Goal: Entertainment & Leisure: Consume media (video, audio)

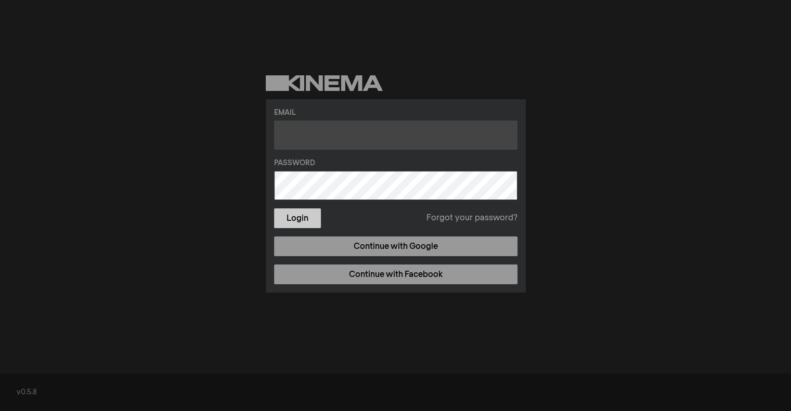
type input "m.dzene@gmail.com"
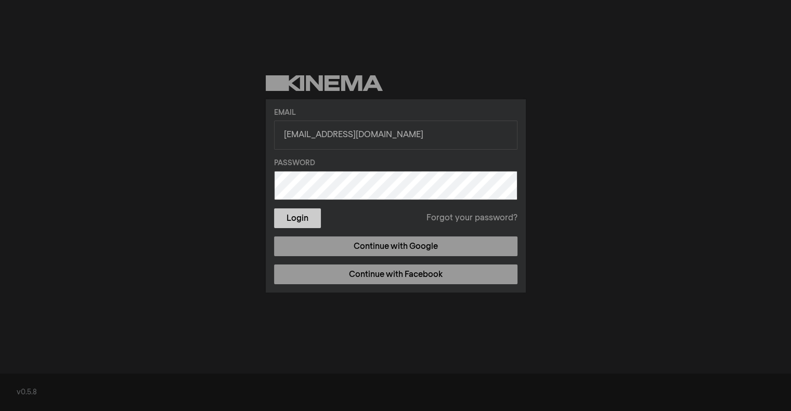
click at [306, 216] on button "Login" at bounding box center [297, 219] width 47 height 20
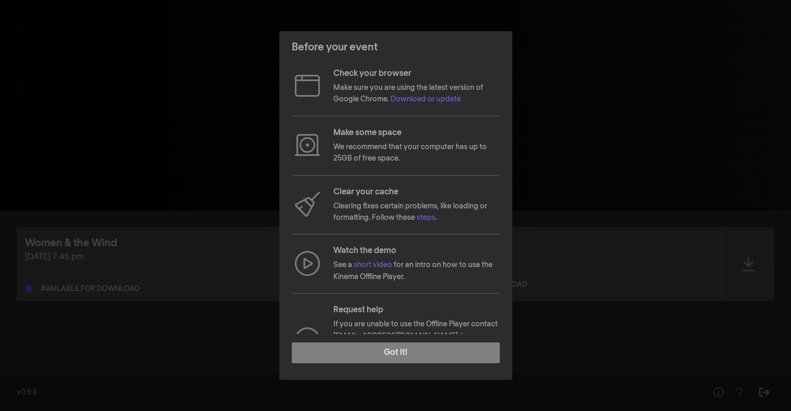
click at [440, 95] on p "Make sure you are using the latest version of Google Chrome. Download or update" at bounding box center [416, 93] width 166 height 23
click at [440, 97] on link "Download or update" at bounding box center [426, 99] width 70 height 7
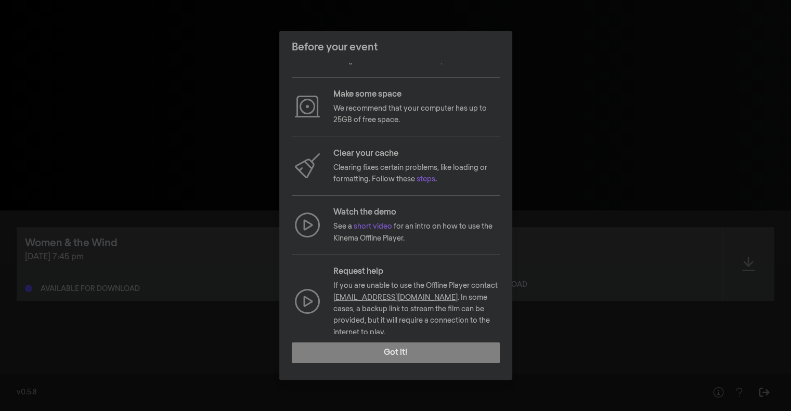
scroll to position [46, 0]
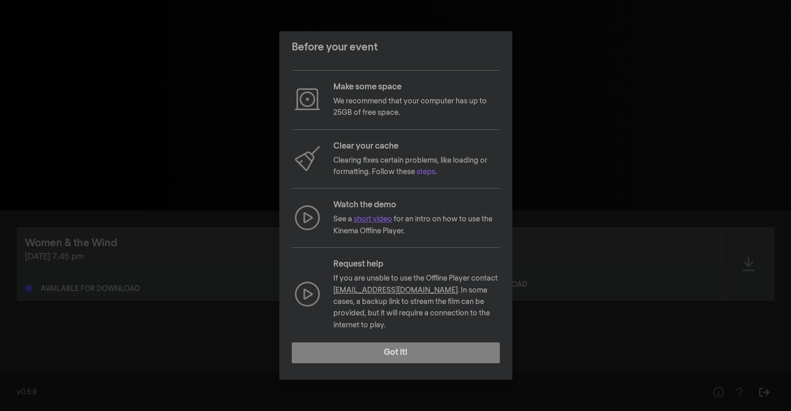
click at [381, 221] on link "short video" at bounding box center [373, 219] width 38 height 7
click at [243, 208] on div "Before your event Check your browser Make sure you are using the latest version…" at bounding box center [395, 205] width 791 height 411
click at [388, 220] on link "short video" at bounding box center [373, 219] width 38 height 7
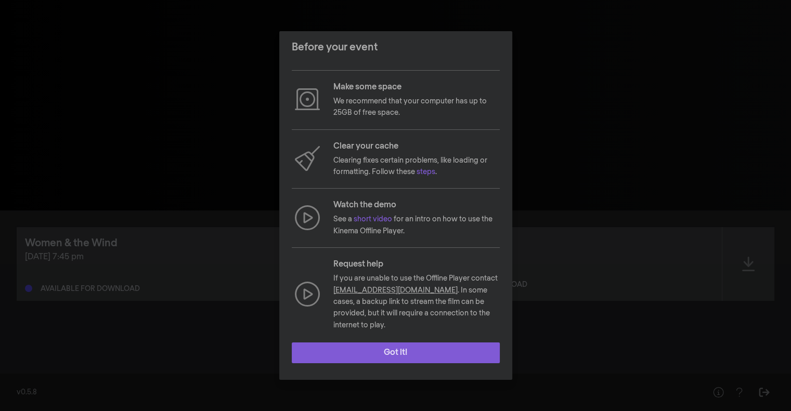
click at [398, 355] on button "Got it!" at bounding box center [396, 353] width 208 height 21
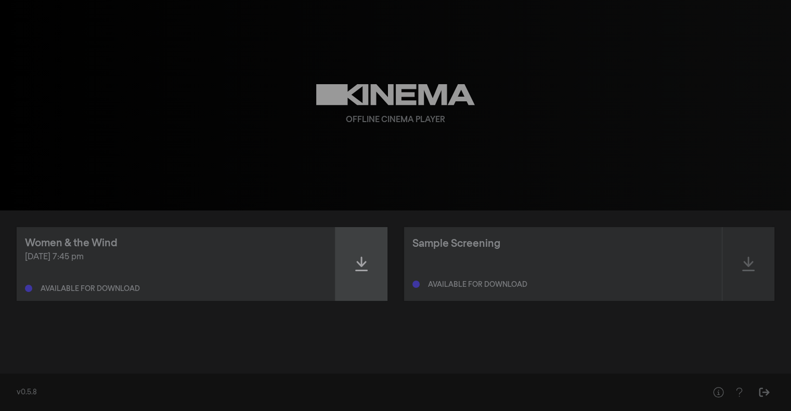
click at [359, 262] on icon at bounding box center [361, 264] width 12 height 17
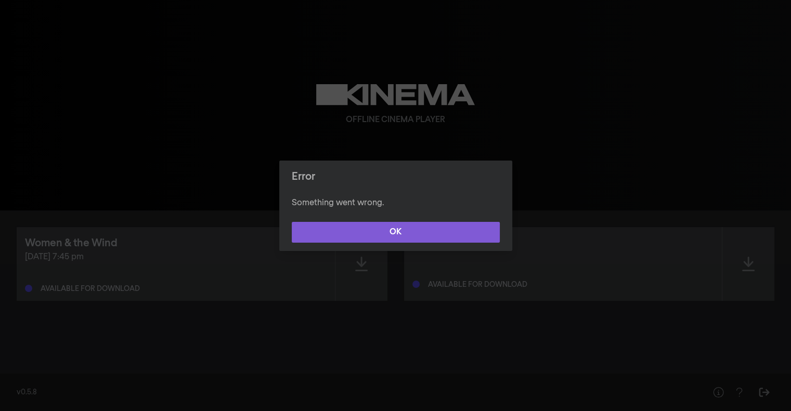
click at [415, 229] on button "OK" at bounding box center [396, 232] width 208 height 21
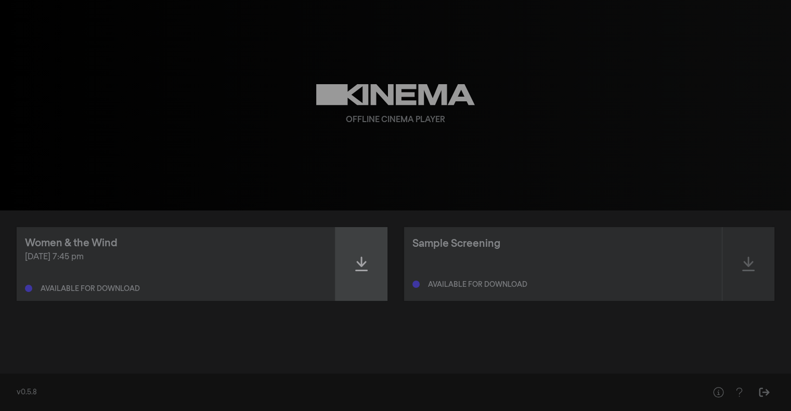
click at [367, 259] on icon at bounding box center [361, 264] width 12 height 17
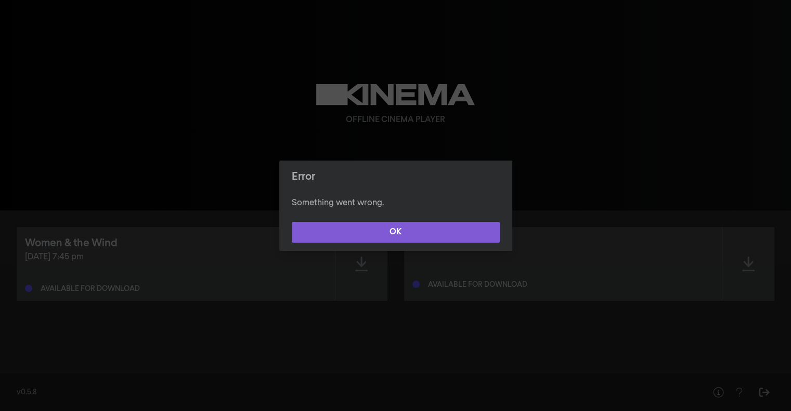
click at [370, 237] on button "OK" at bounding box center [396, 232] width 208 height 21
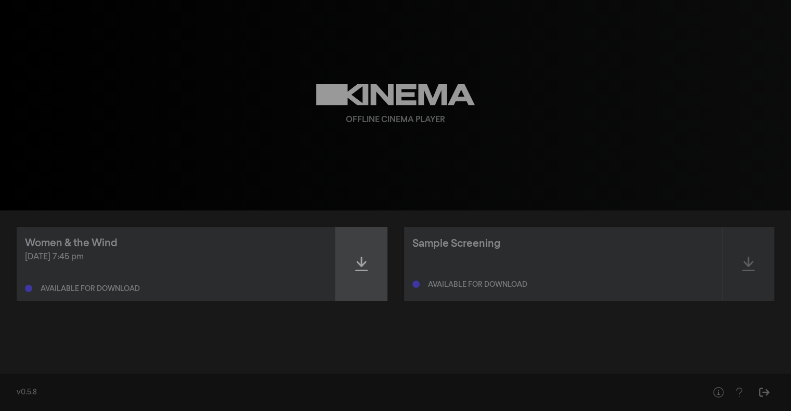
click at [371, 254] on div at bounding box center [362, 264] width 52 height 74
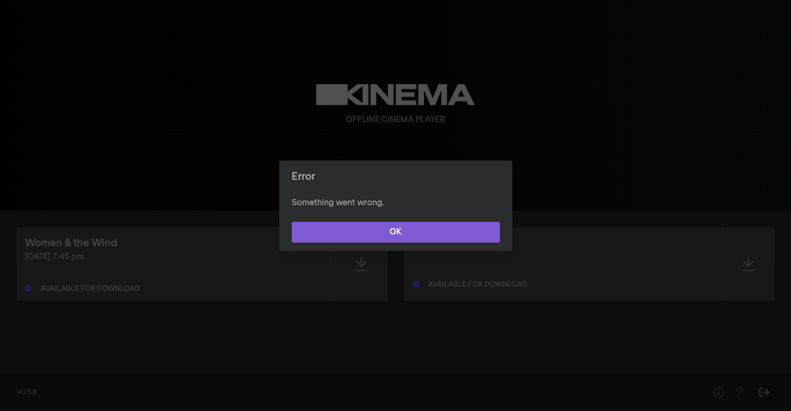
click at [395, 238] on button "OK" at bounding box center [396, 232] width 208 height 21
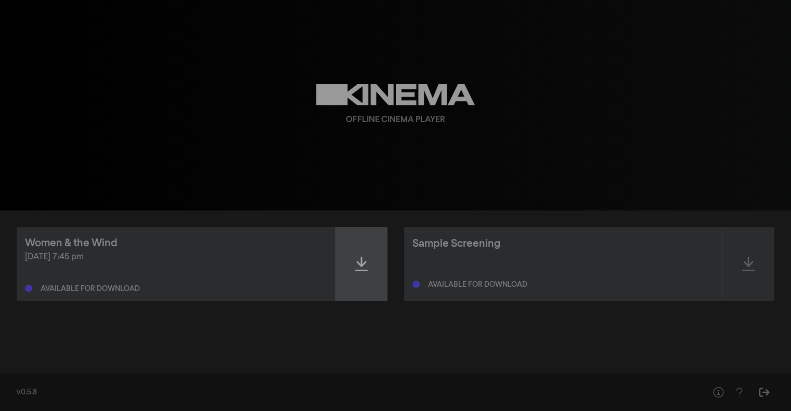
click at [349, 263] on div at bounding box center [362, 264] width 52 height 74
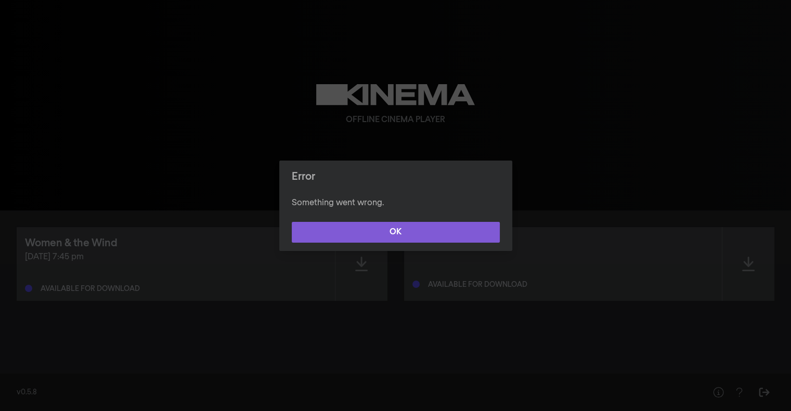
click at [414, 229] on button "OK" at bounding box center [396, 232] width 208 height 21
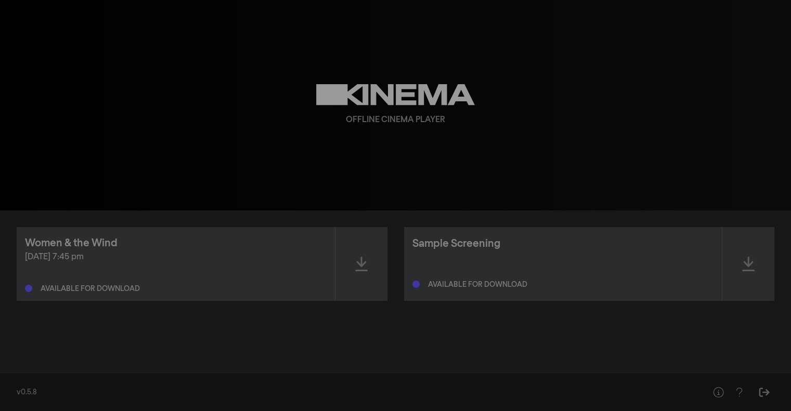
click at [109, 290] on div "Available for download" at bounding box center [90, 289] width 99 height 7
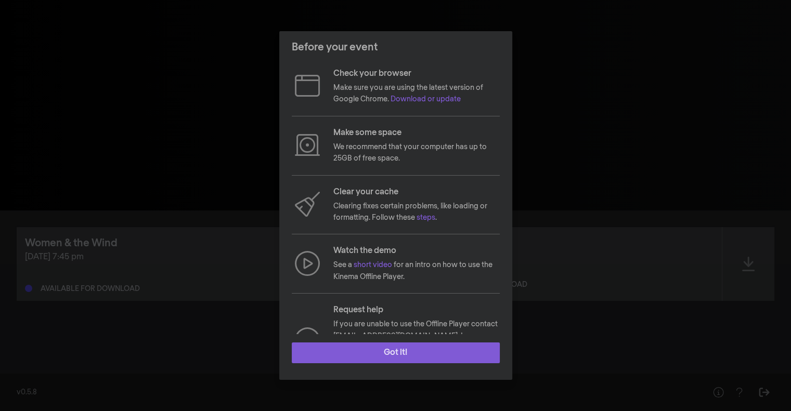
click at [388, 355] on button "Got it!" at bounding box center [396, 353] width 208 height 21
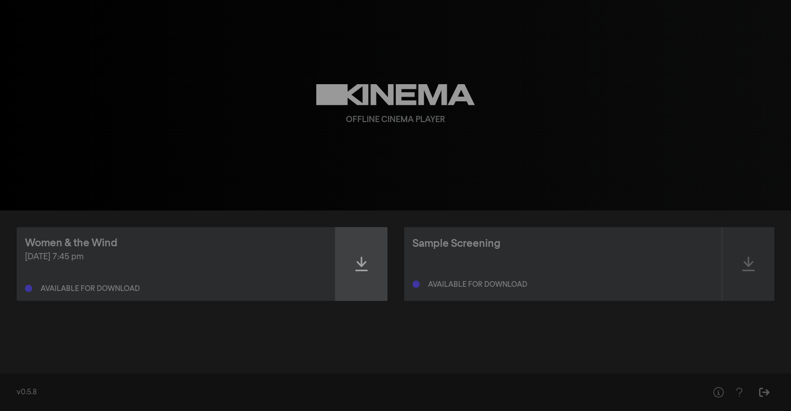
click at [363, 268] on icon at bounding box center [361, 264] width 12 height 17
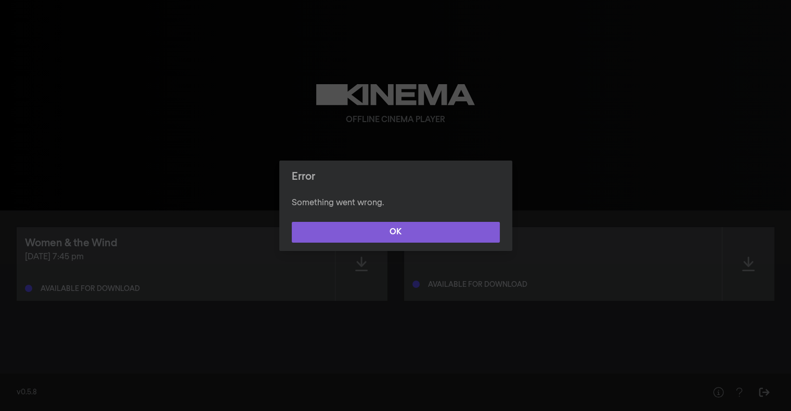
click at [418, 233] on button "OK" at bounding box center [396, 232] width 208 height 21
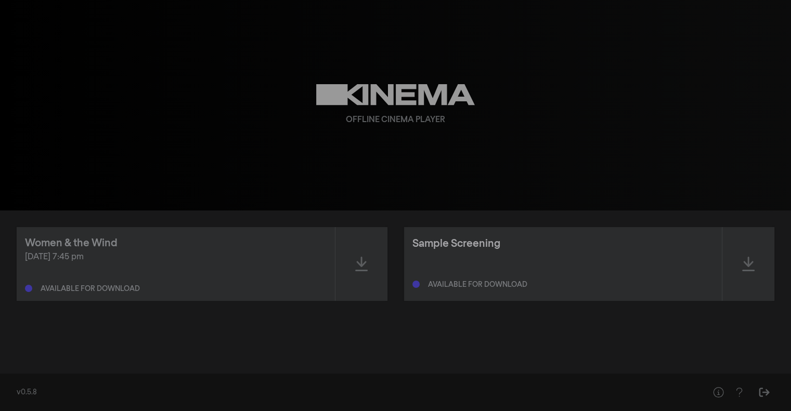
click at [469, 244] on div "Sample Screening" at bounding box center [457, 244] width 88 height 16
click at [111, 239] on div "Women & the Wind" at bounding box center [71, 244] width 93 height 16
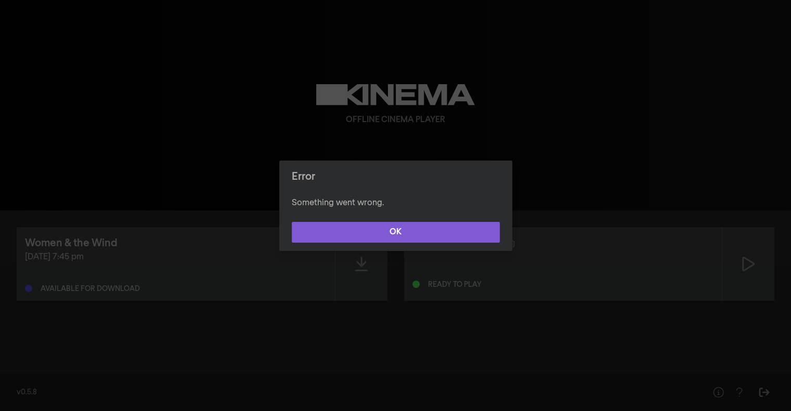
click at [403, 236] on button "OK" at bounding box center [396, 232] width 208 height 21
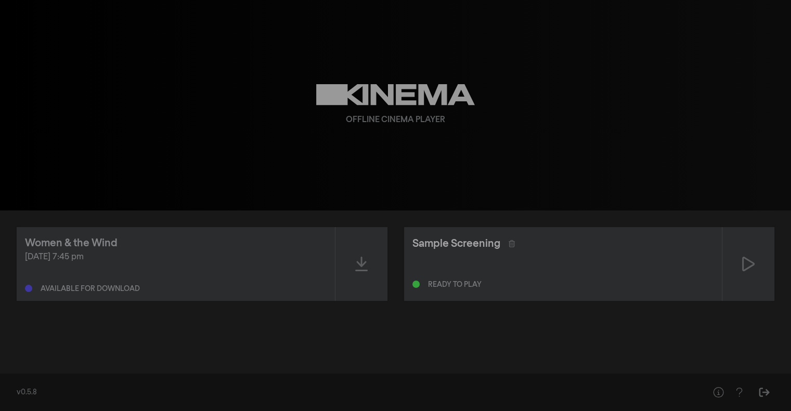
click at [452, 241] on div "Sample Screening" at bounding box center [457, 244] width 88 height 16
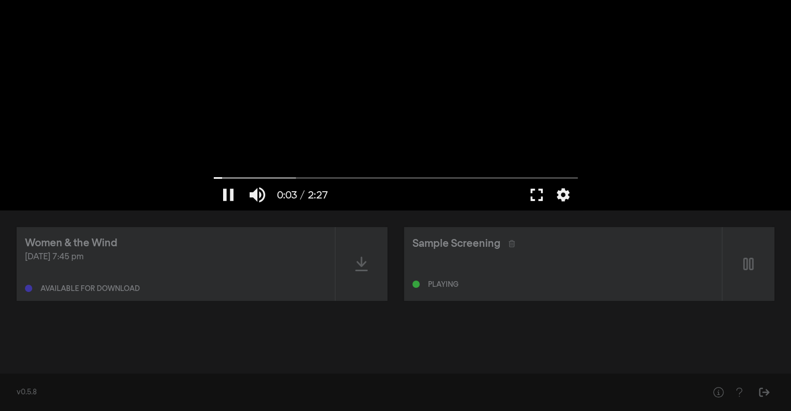
click at [531, 199] on button "fullscreen" at bounding box center [536, 194] width 29 height 31
click at [231, 194] on button "pause" at bounding box center [228, 194] width 29 height 31
type input "112.464706"
click at [85, 247] on div "Women & the Wind" at bounding box center [71, 244] width 93 height 16
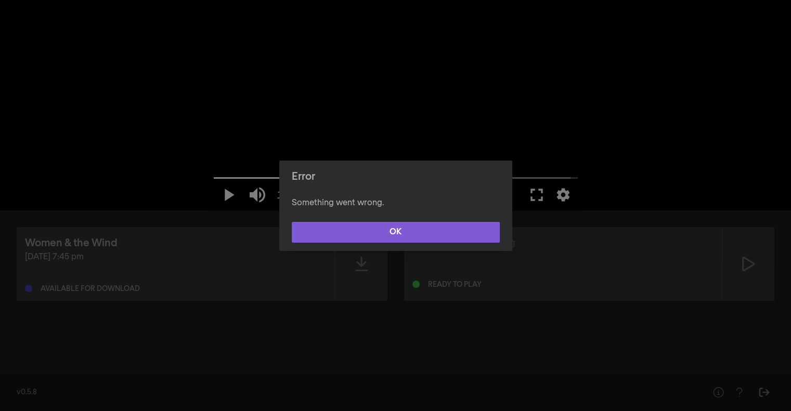
click at [332, 228] on button "OK" at bounding box center [396, 232] width 208 height 21
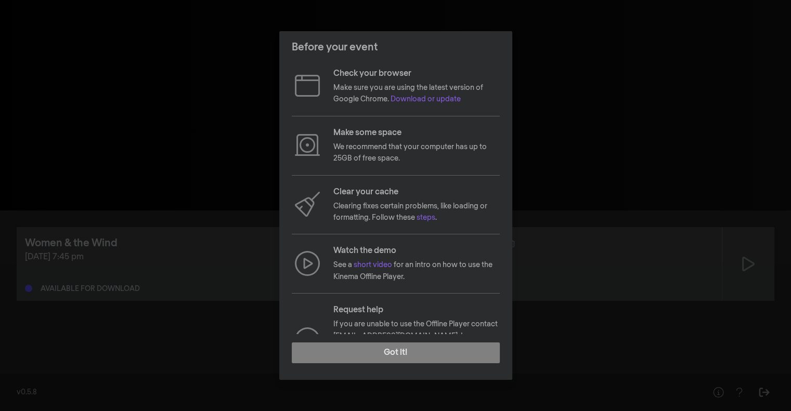
scroll to position [46, 0]
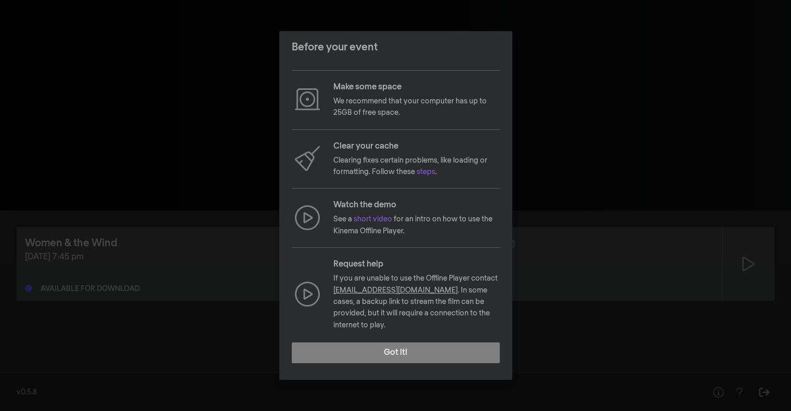
click at [390, 290] on link "[EMAIL_ADDRESS][DOMAIN_NAME]" at bounding box center [395, 290] width 124 height 7
click at [391, 289] on link "[EMAIL_ADDRESS][DOMAIN_NAME]" at bounding box center [395, 290] width 124 height 7
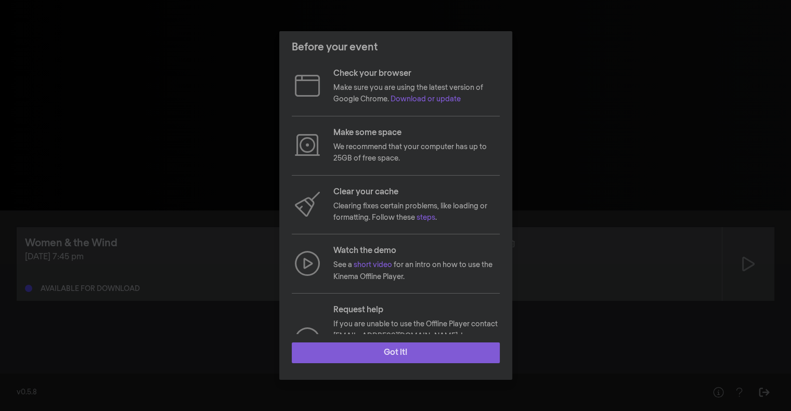
click at [387, 353] on button "Got it!" at bounding box center [396, 353] width 208 height 21
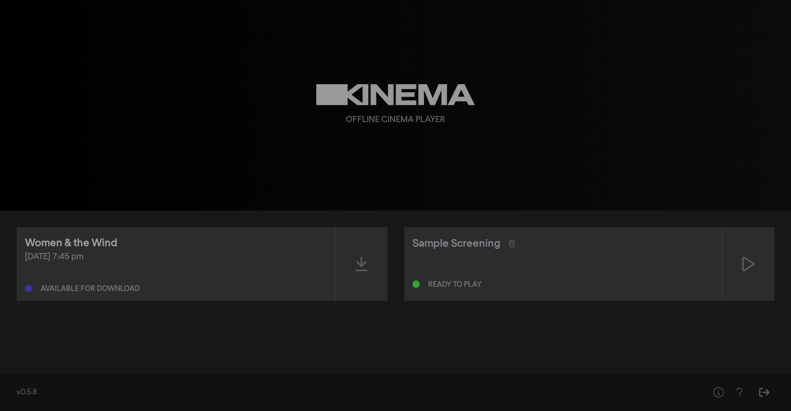
click at [89, 241] on div "Women & the Wind" at bounding box center [71, 244] width 93 height 16
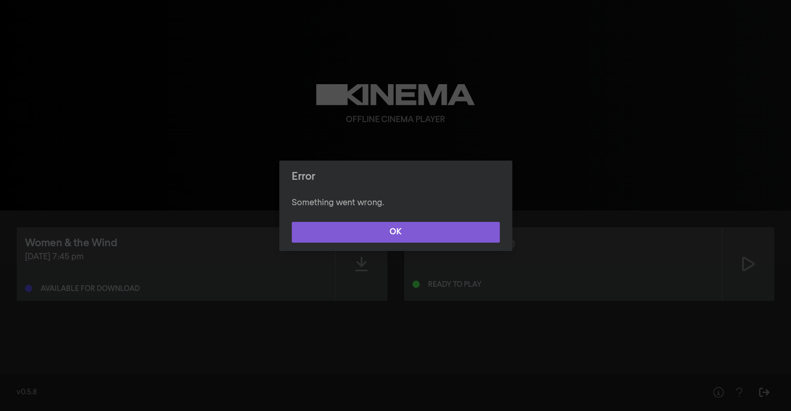
click at [379, 227] on button "OK" at bounding box center [396, 232] width 208 height 21
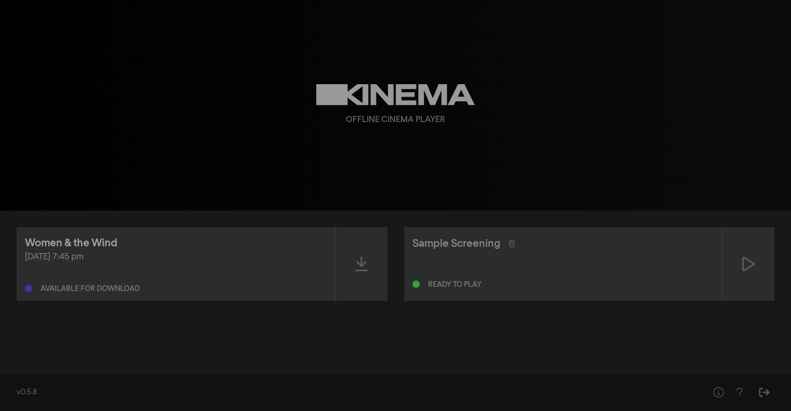
click at [94, 237] on div "Women & the Wind" at bounding box center [71, 244] width 93 height 16
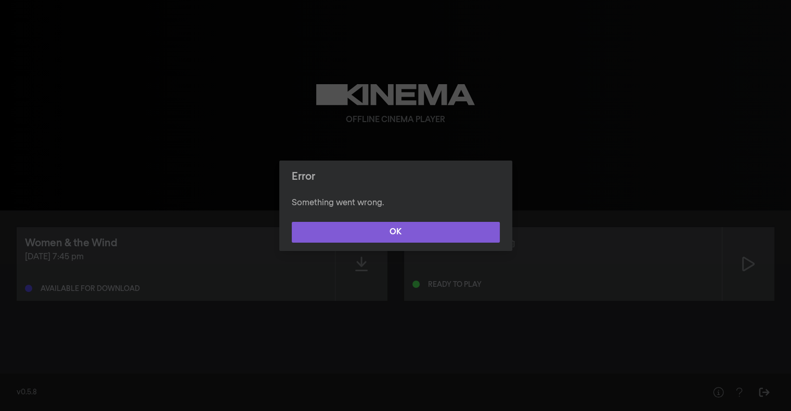
click at [389, 227] on button "OK" at bounding box center [396, 232] width 208 height 21
